Goal: Use online tool/utility: Utilize a website feature to perform a specific function

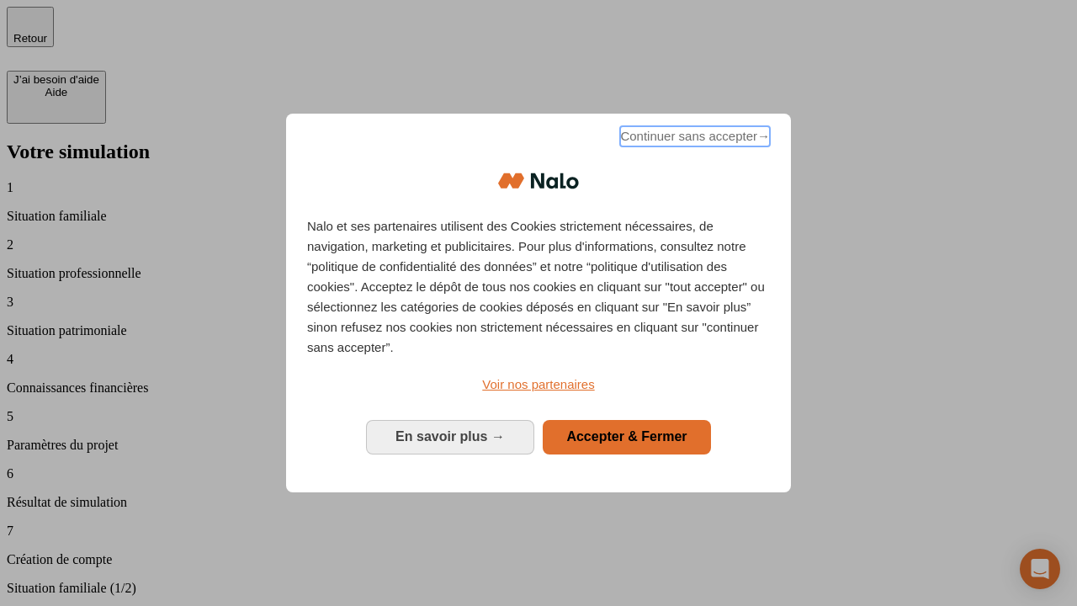
click at [694, 139] on span "Continuer sans accepter →" at bounding box center [695, 136] width 150 height 20
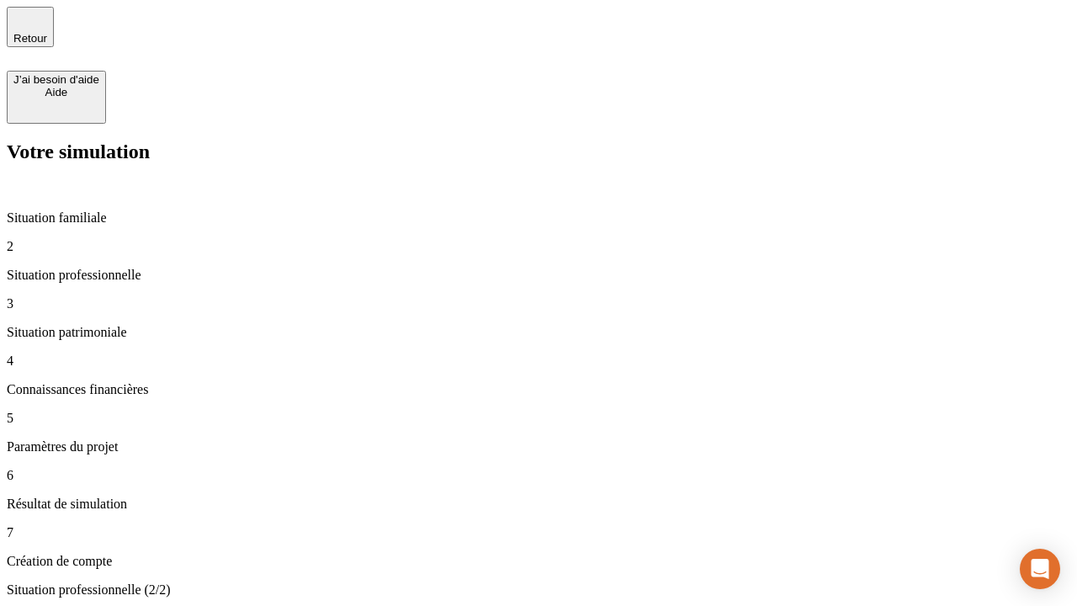
type input "30 000"
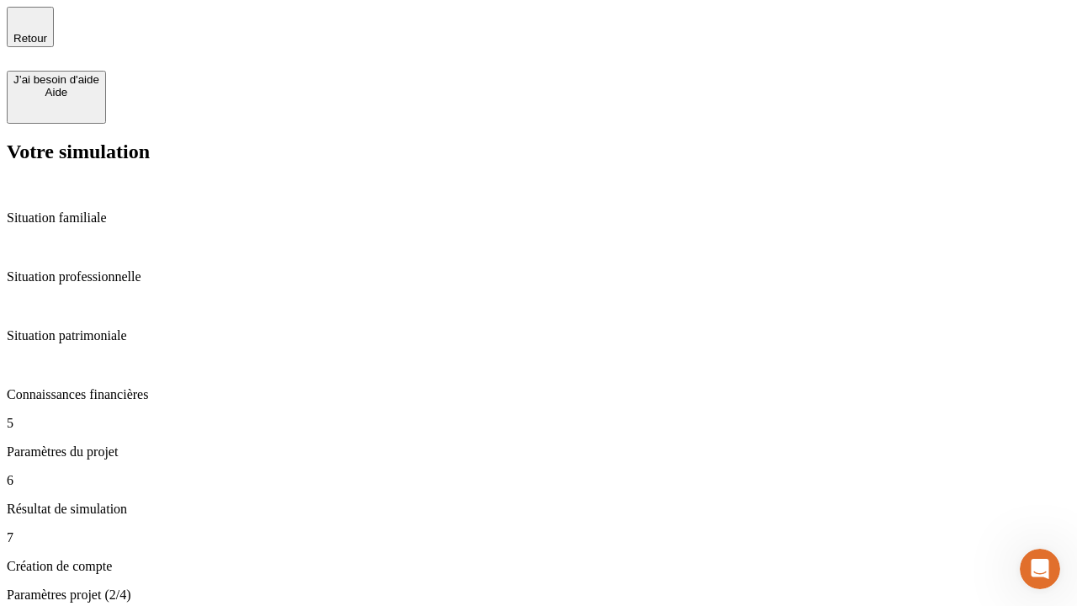
type input "25"
type input "64"
type input "1 000"
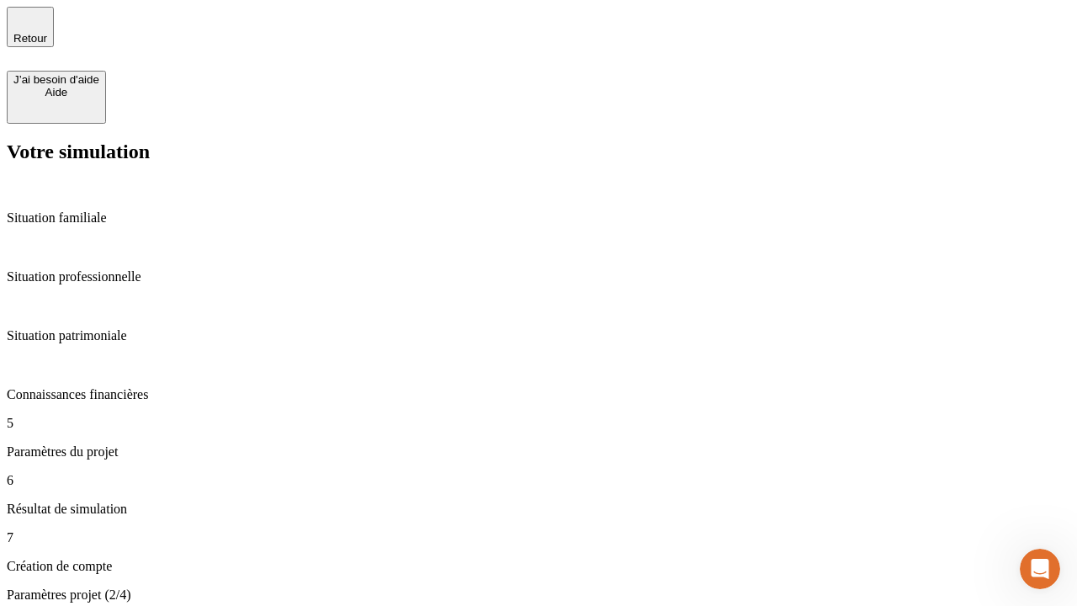
type input "640"
